Goal: Use online tool/utility: Use online tool/utility

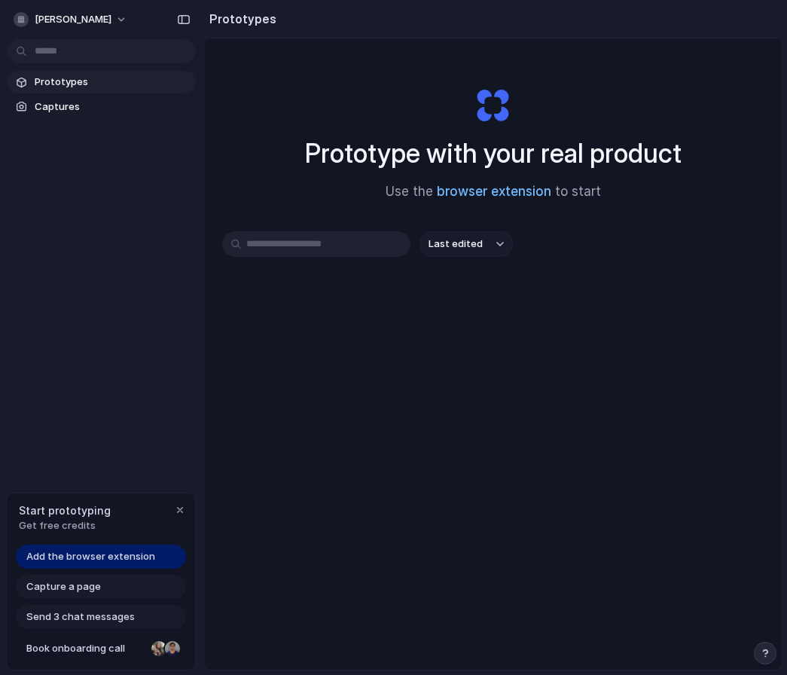
click at [497, 188] on link "browser extension" at bounding box center [494, 191] width 114 height 15
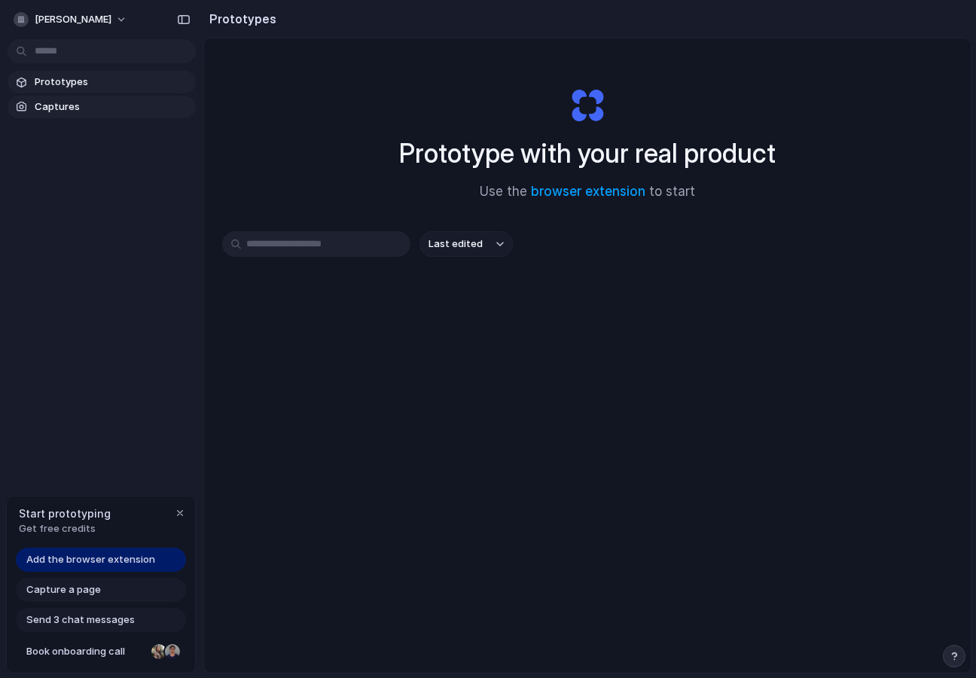
click at [57, 117] on link "Captures" at bounding box center [102, 107] width 188 height 23
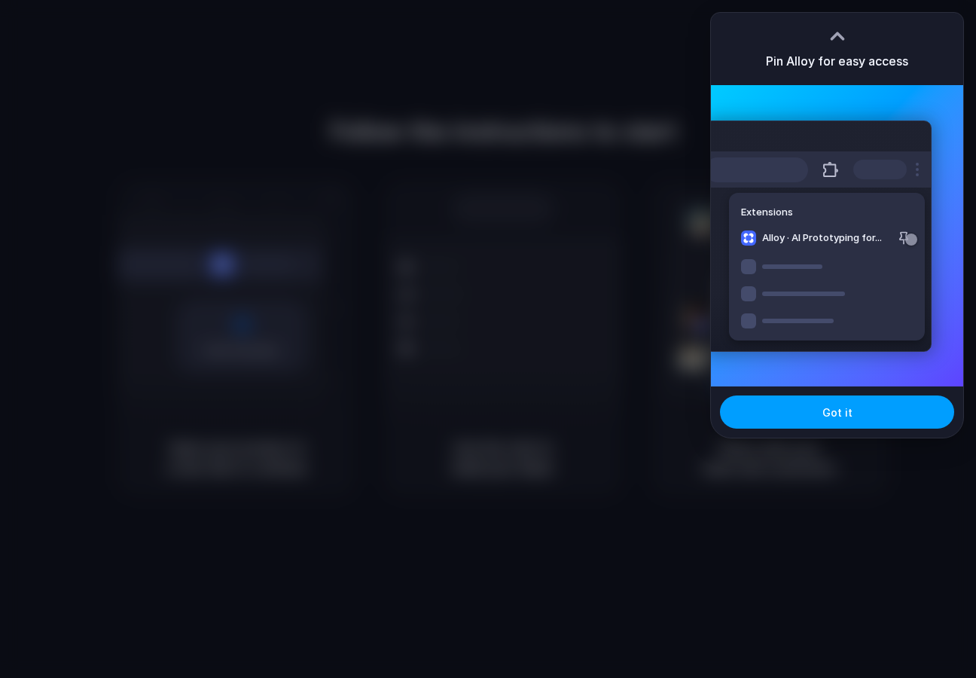
click at [821, 410] on button "Got it" at bounding box center [837, 411] width 234 height 33
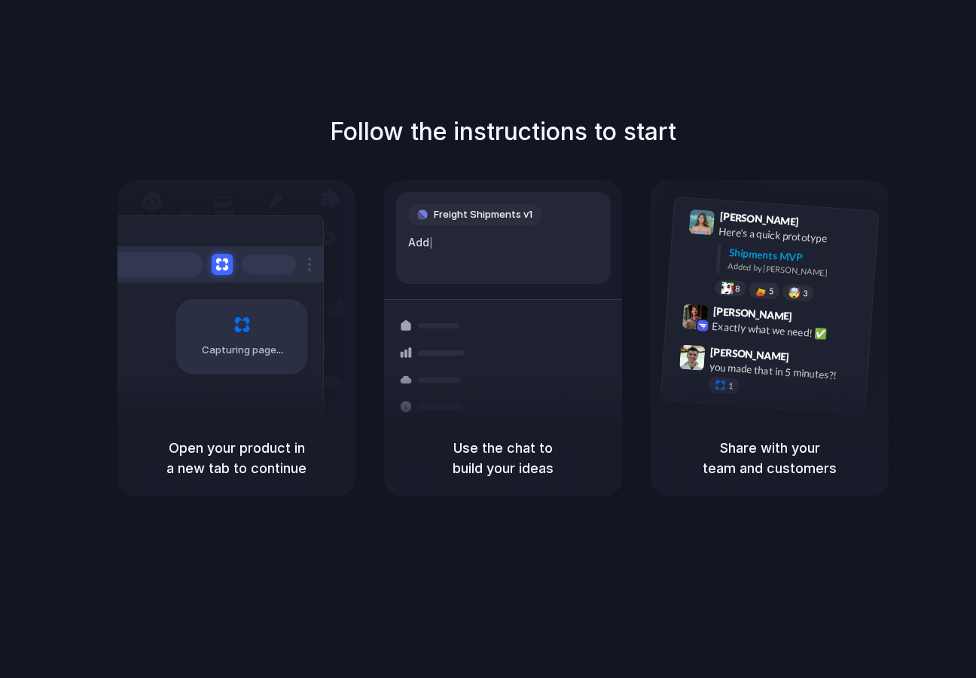
click at [478, 224] on div "Freight Shipments v1" at bounding box center [474, 214] width 133 height 21
click at [733, 330] on div "Exactly what we need! ✅" at bounding box center [787, 331] width 151 height 26
click at [492, 107] on div "Follow the instructions to start Capturing page Open your product in a new tab …" at bounding box center [503, 354] width 1006 height 708
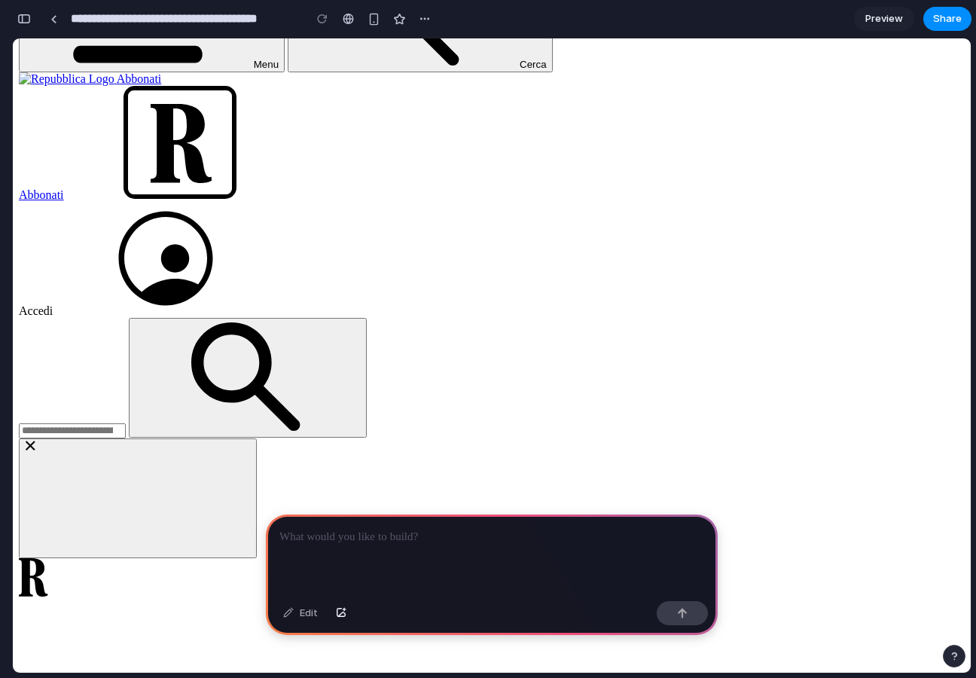
scroll to position [191, 0]
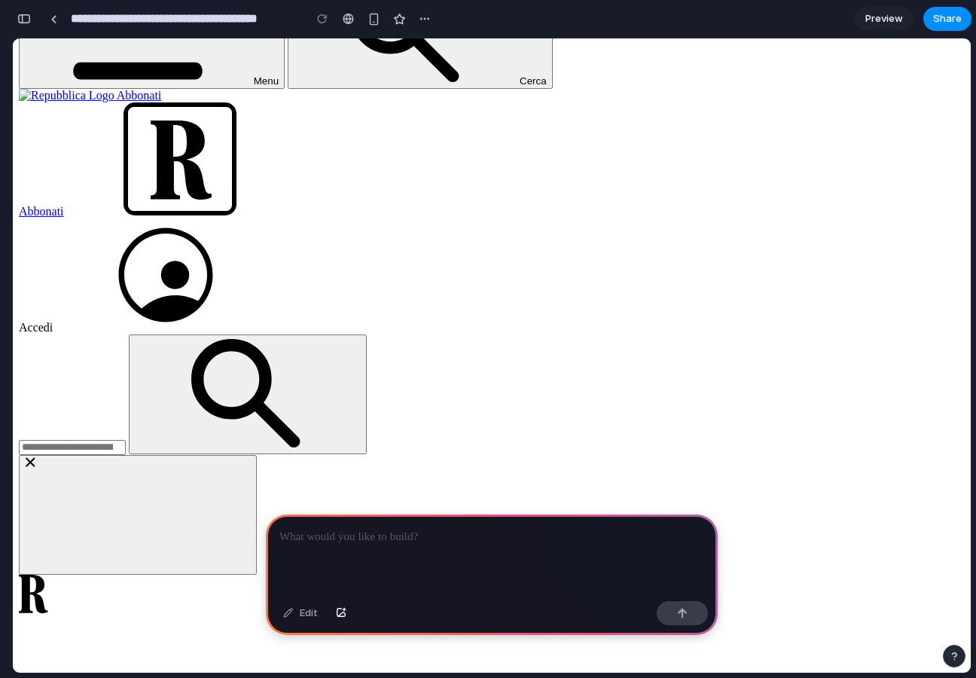
click at [413, 544] on div at bounding box center [492, 554] width 452 height 81
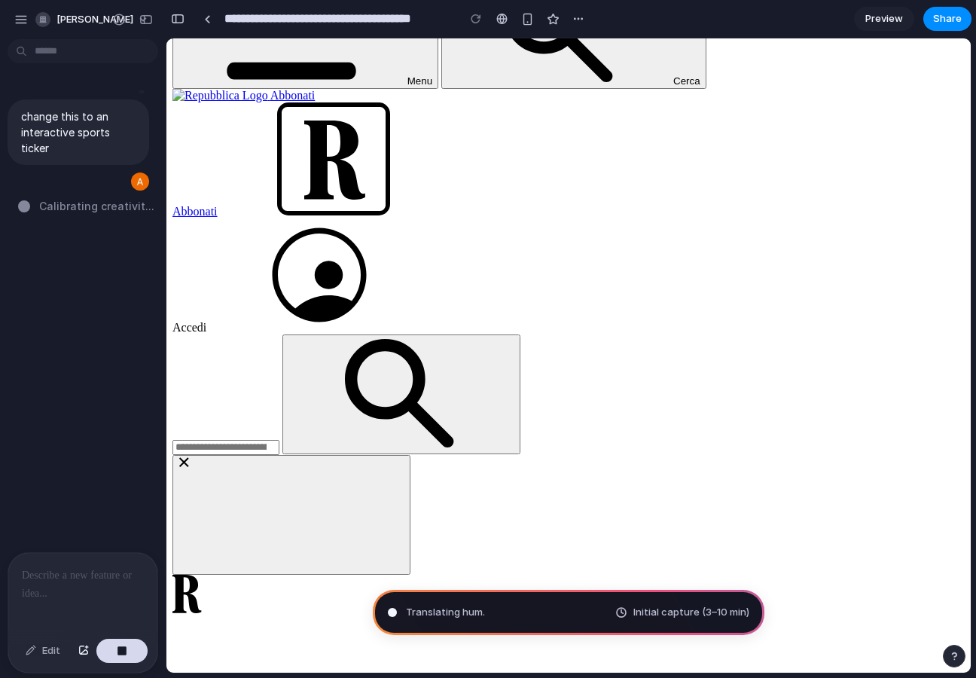
type input "**********"
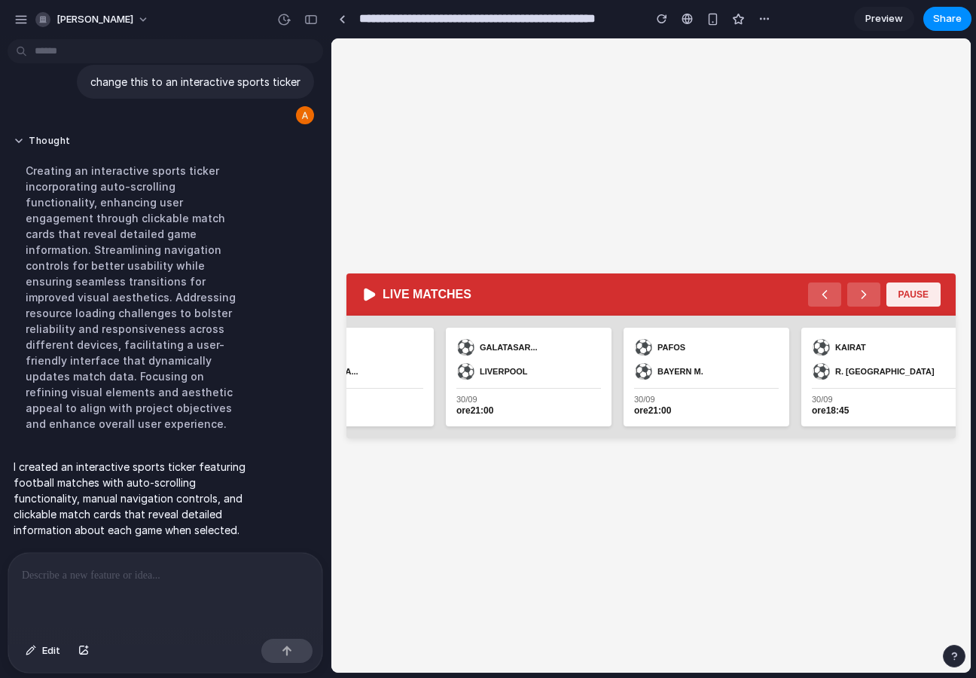
scroll to position [52, 0]
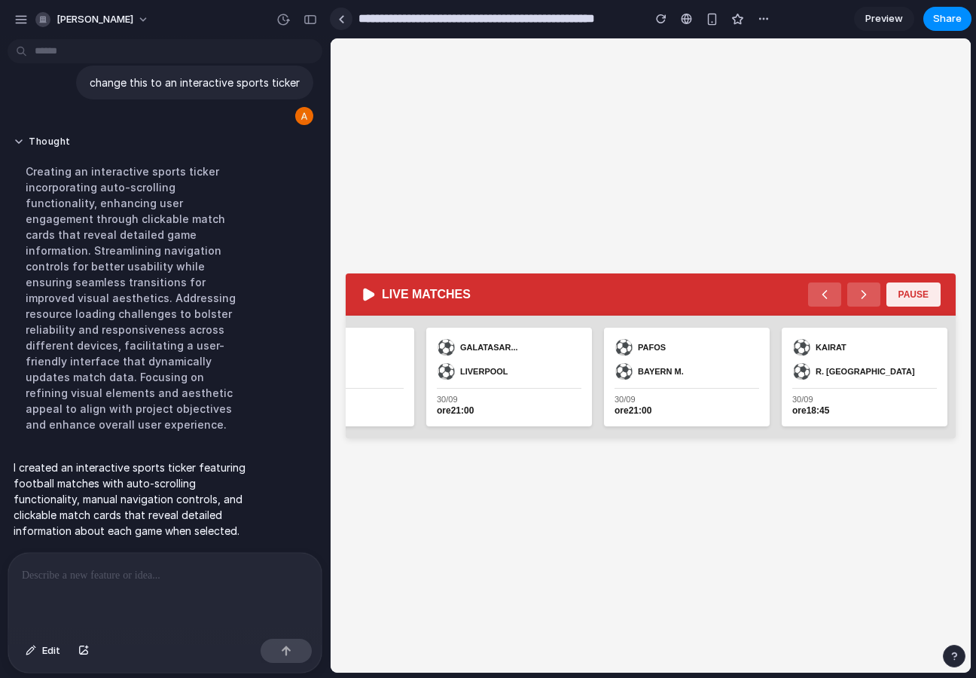
click at [338, 20] on div at bounding box center [341, 19] width 7 height 8
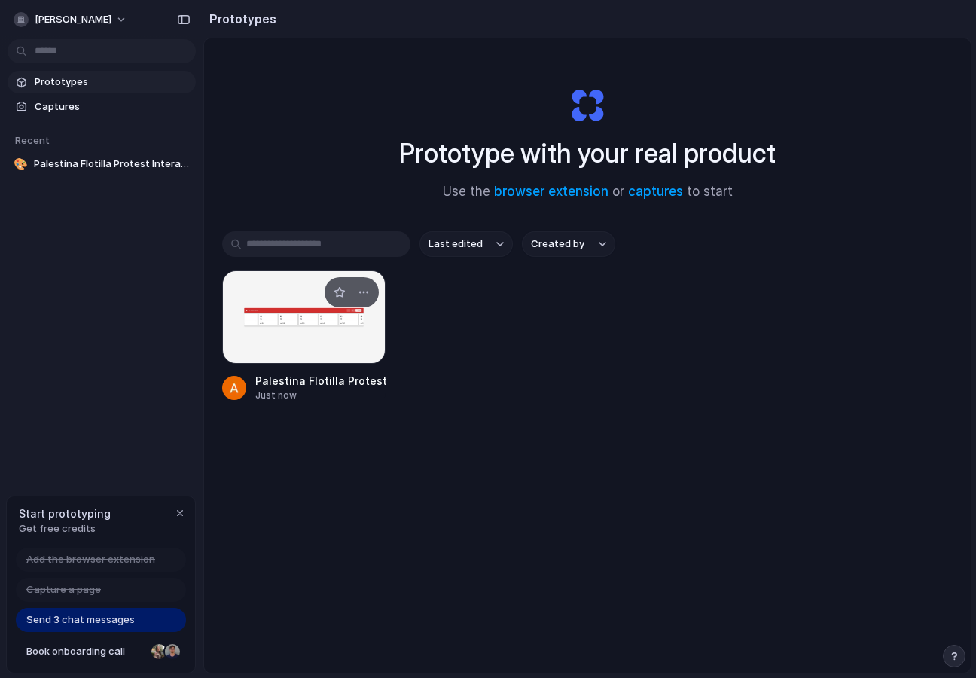
click at [285, 304] on div at bounding box center [303, 316] width 163 height 93
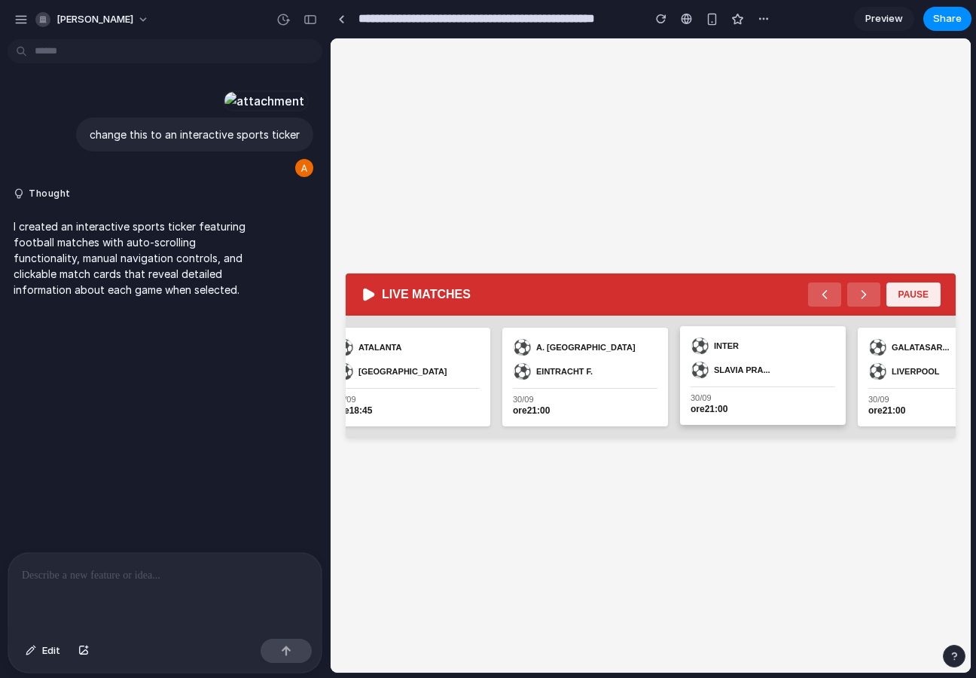
click at [753, 367] on div "SLAVIA PRA..." at bounding box center [742, 369] width 56 height 9
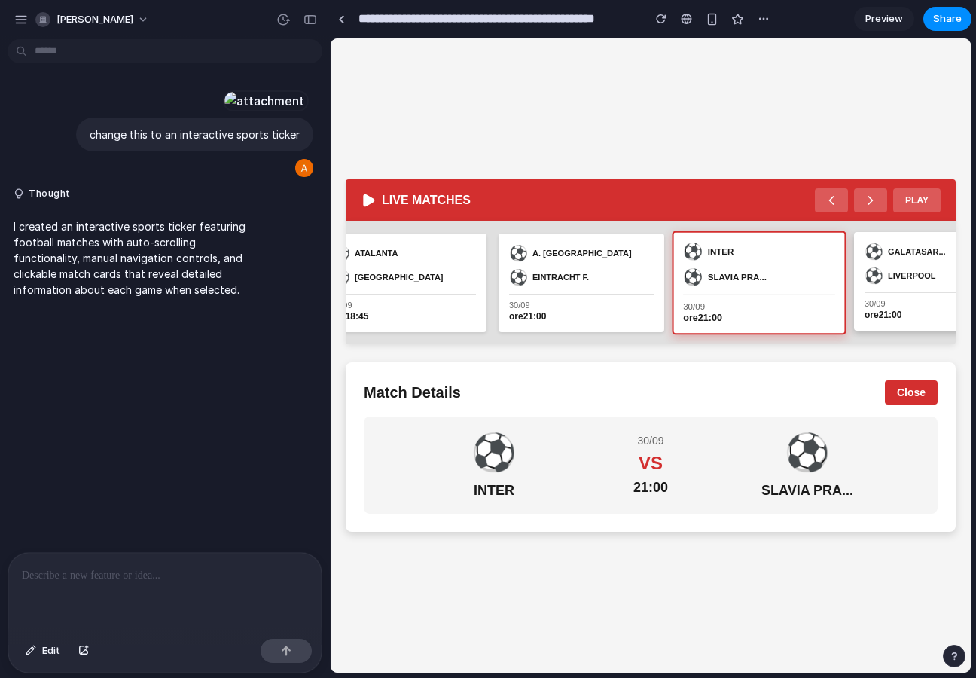
click at [906, 295] on div "[DATE] 21:00" at bounding box center [936, 306] width 145 height 28
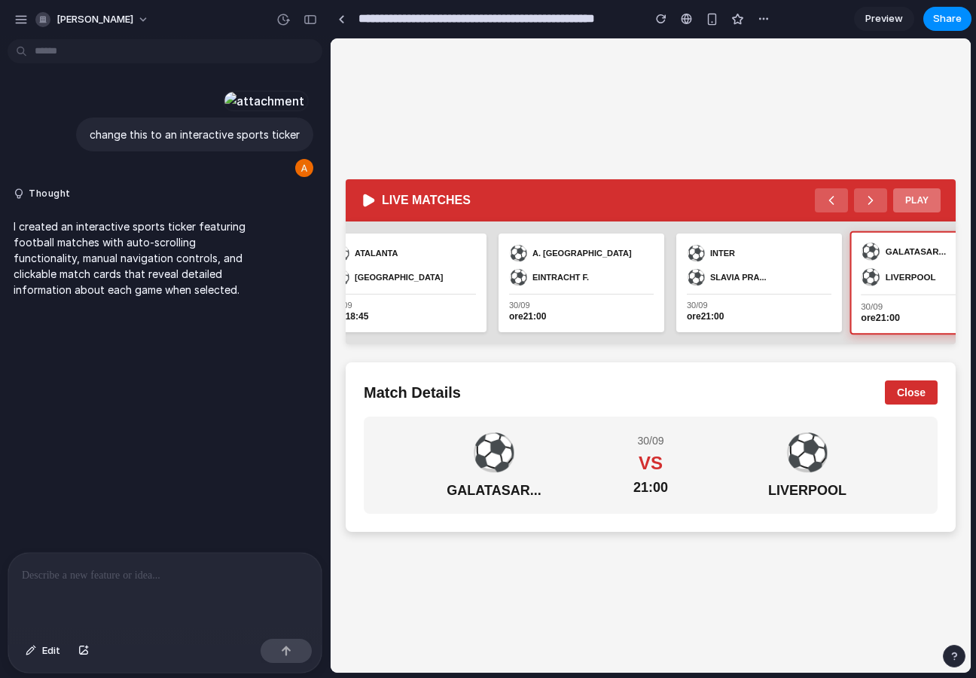
click at [918, 203] on button "PLAY" at bounding box center [916, 200] width 47 height 24
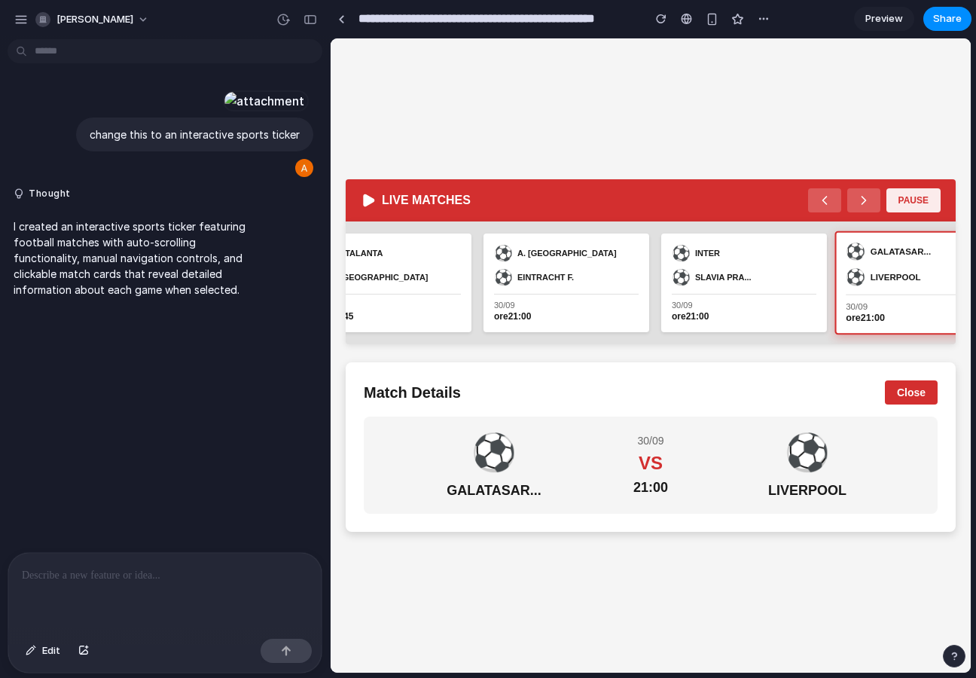
click at [915, 198] on button "PAUSE" at bounding box center [913, 200] width 54 height 24
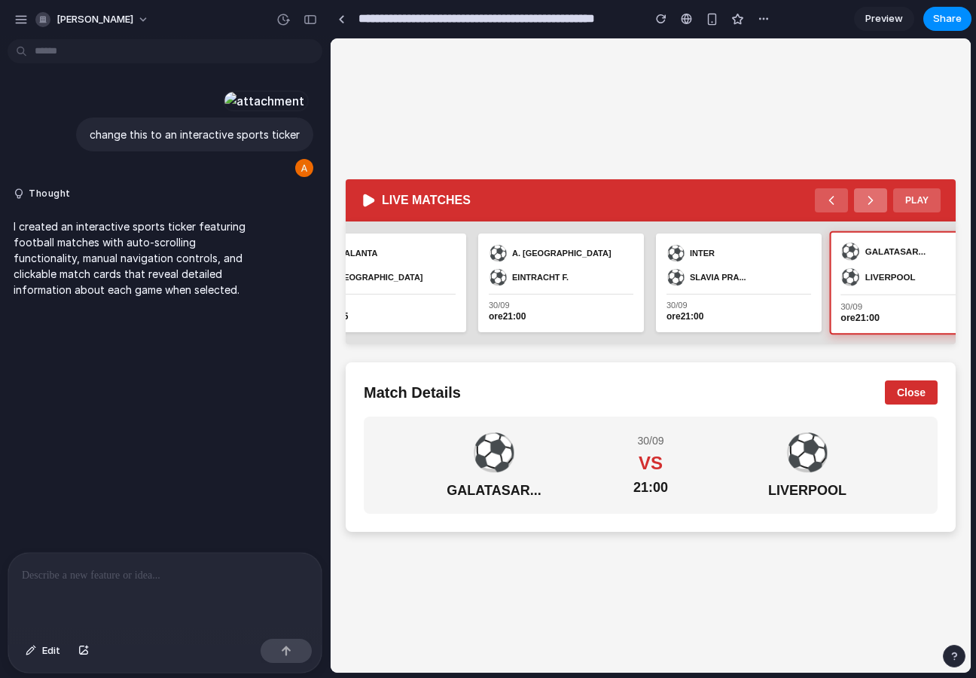
click at [863, 197] on icon at bounding box center [870, 200] width 15 height 15
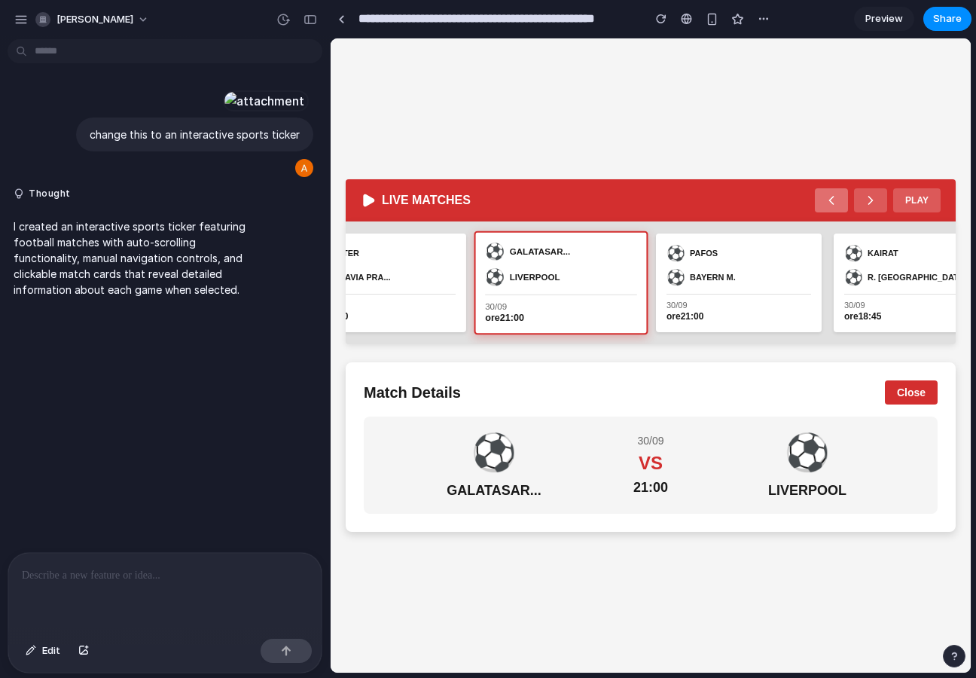
click at [839, 197] on button at bounding box center [831, 200] width 33 height 24
